Goal: Entertainment & Leisure: Consume media (video, audio)

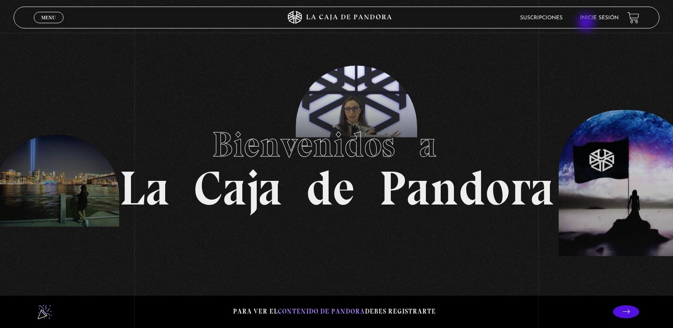
click at [587, 23] on li "Inicie sesión" at bounding box center [599, 18] width 39 height 14
click at [587, 16] on link "Inicie sesión" at bounding box center [599, 17] width 39 height 5
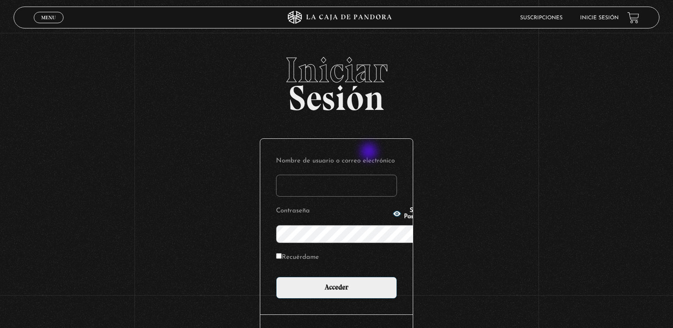
click at [370, 175] on input "Nombre de usuario o correo electrónico" at bounding box center [336, 186] width 121 height 22
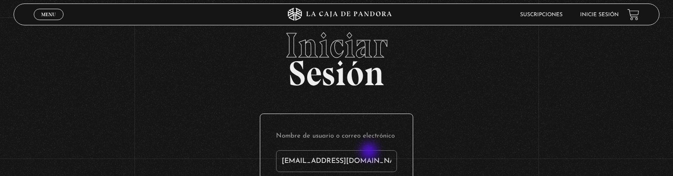
type input "magygh0714@gmail.com"
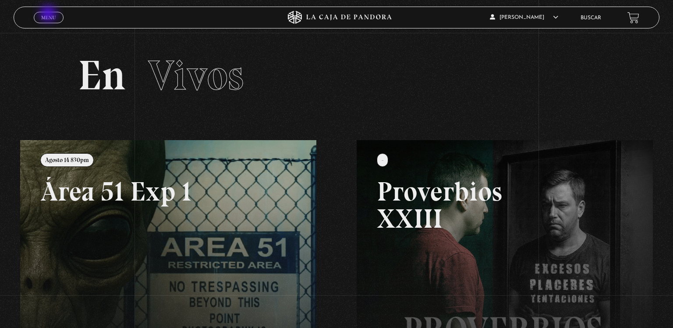
click at [49, 15] on span "Menu" at bounding box center [48, 17] width 14 height 5
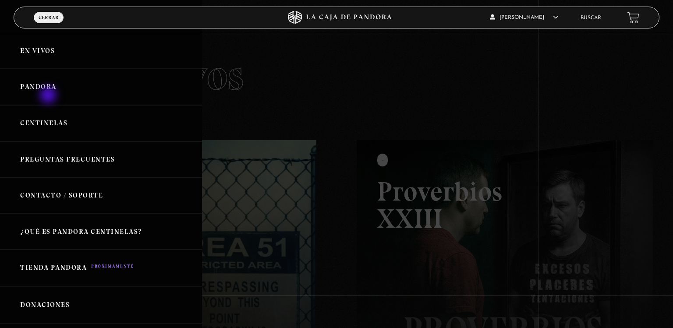
click at [49, 96] on link "Pandora" at bounding box center [101, 87] width 202 height 36
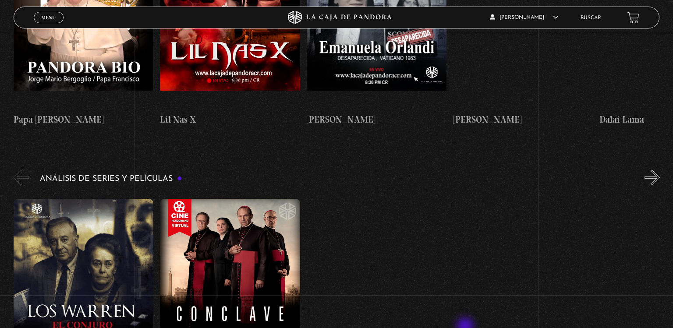
scroll to position [1570, 0]
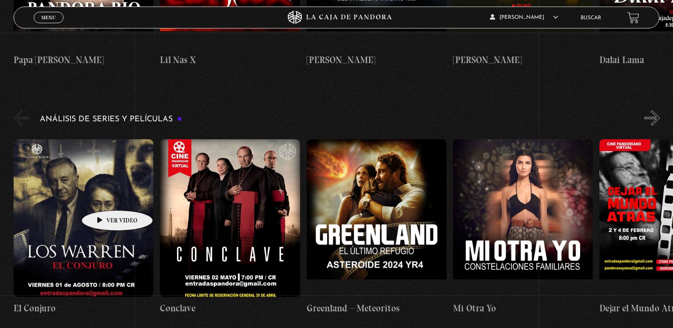
click at [103, 197] on figure at bounding box center [84, 218] width 140 height 158
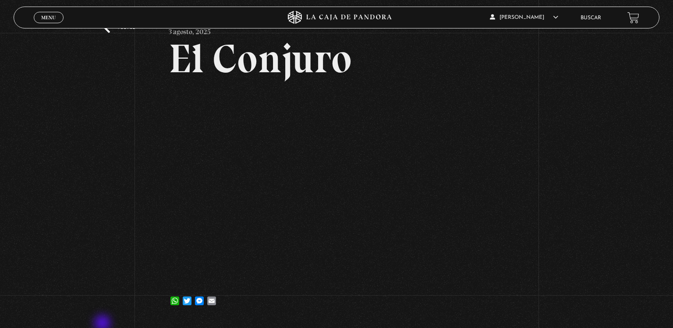
scroll to position [98, 0]
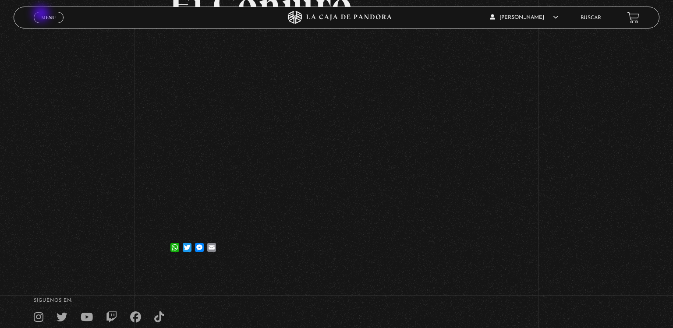
click at [42, 15] on span "Menu" at bounding box center [48, 17] width 14 height 5
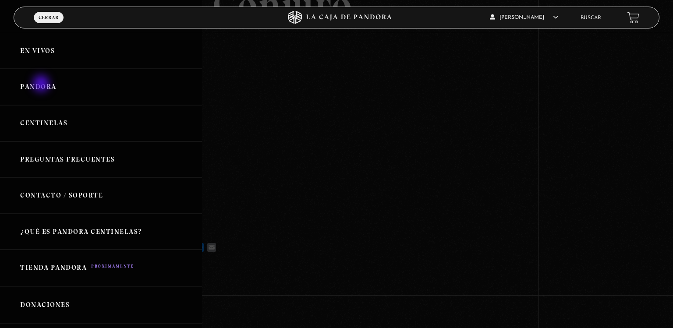
click at [42, 85] on link "Pandora" at bounding box center [101, 87] width 202 height 36
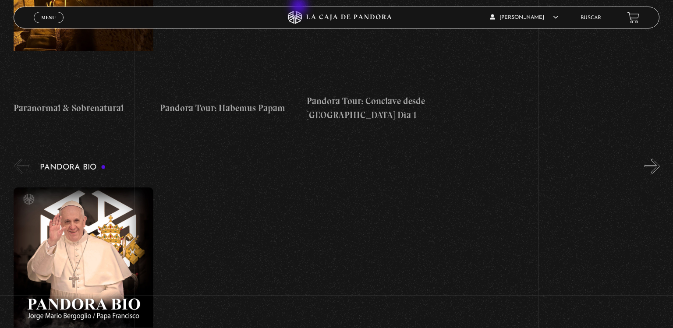
scroll to position [1246, 0]
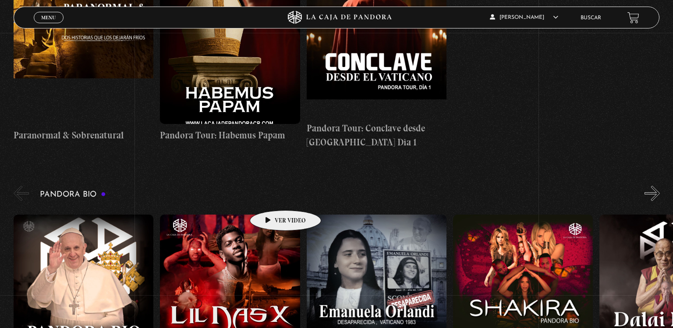
click at [272, 215] on figure at bounding box center [230, 294] width 140 height 158
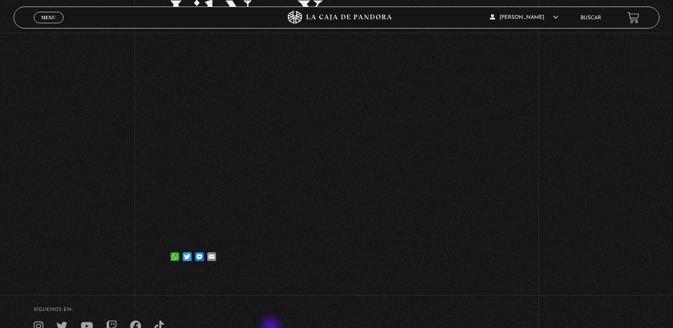
scroll to position [98, 0]
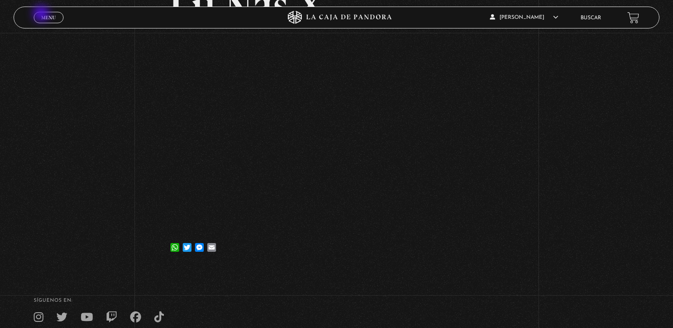
click at [42, 15] on span "Menu" at bounding box center [48, 17] width 14 height 5
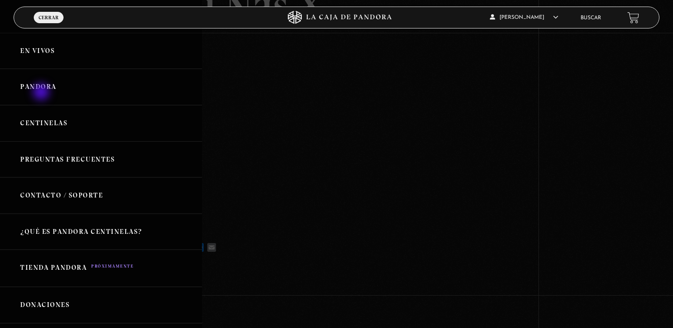
click at [42, 93] on link "Pandora" at bounding box center [101, 87] width 202 height 36
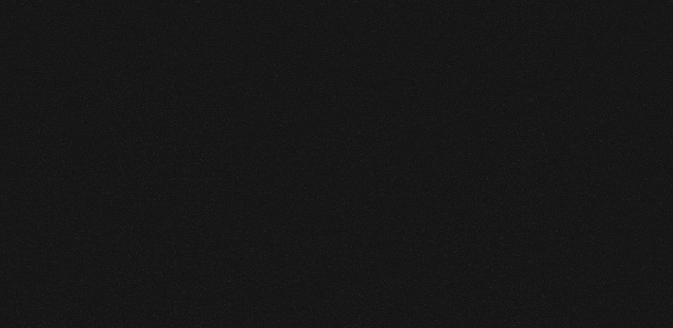
click at [280, 280] on figure at bounding box center [340, 291] width 653 height 158
click at [280, 134] on section "Videos Pandora Categorías de videos:" at bounding box center [336, 93] width 673 height 121
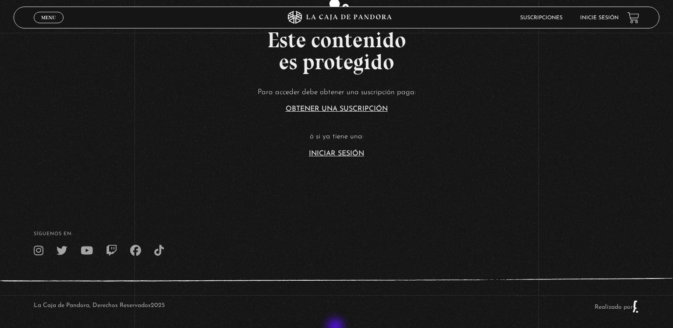
scroll to position [294, 0]
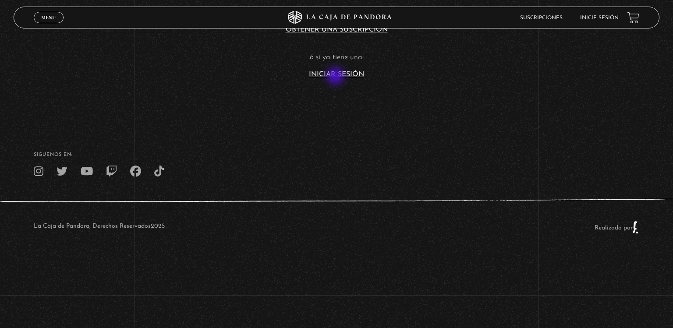
click at [336, 77] on link "Iniciar Sesión" at bounding box center [336, 74] width 55 height 7
